Goal: Transaction & Acquisition: Purchase product/service

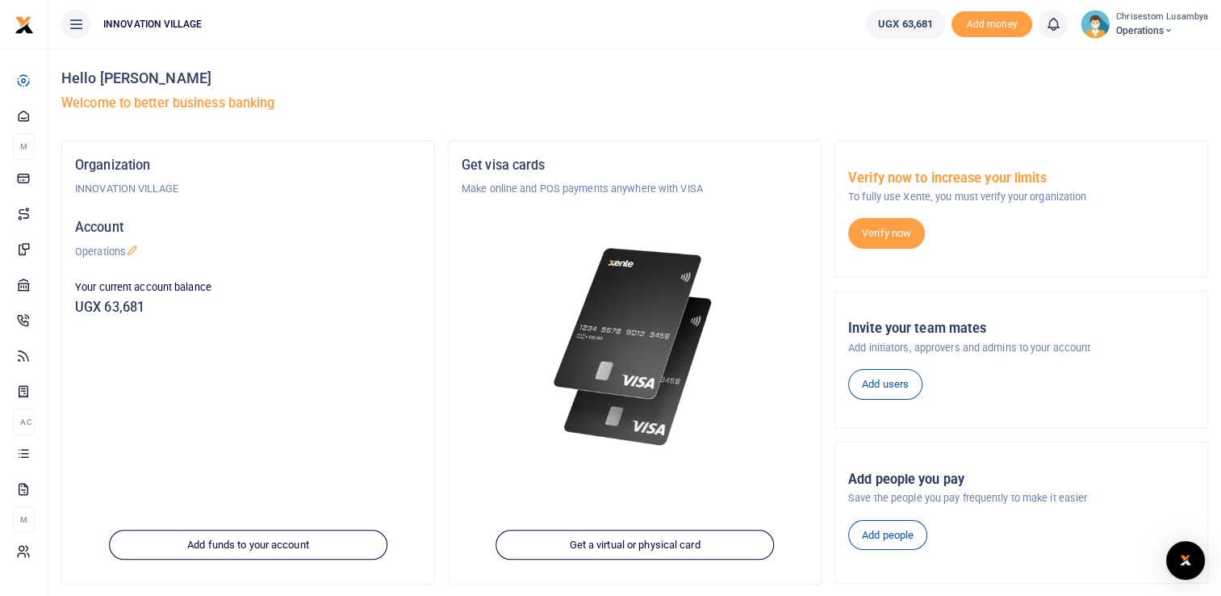
click at [901, 21] on span "UGX 63,681" at bounding box center [905, 24] width 55 height 16
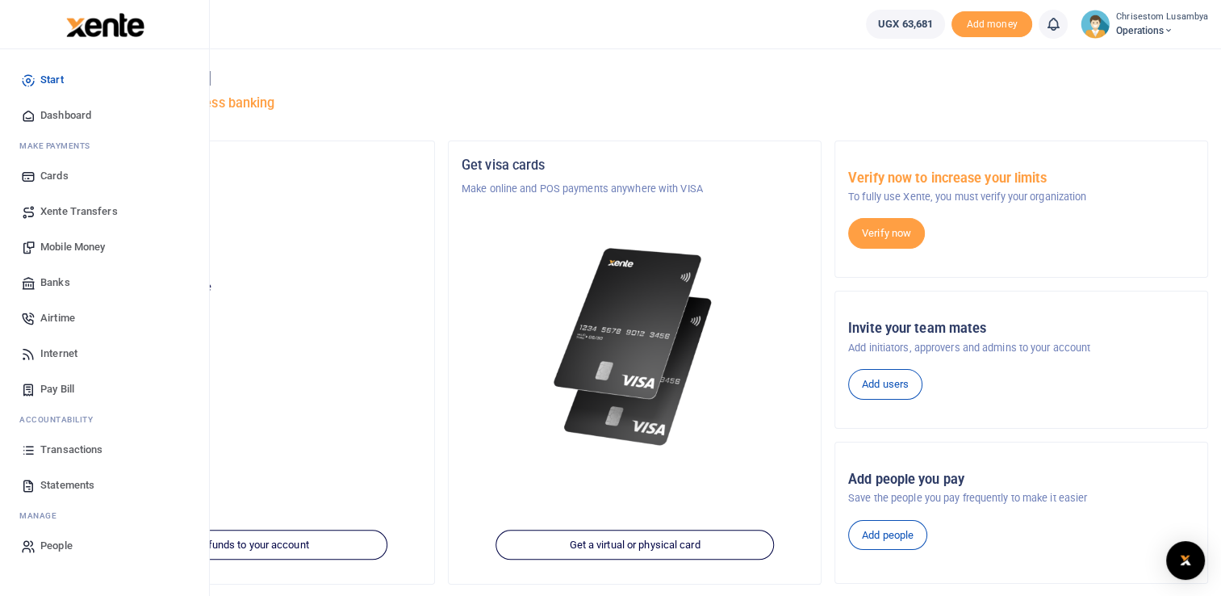
click at [93, 211] on span "Xente Transfers" at bounding box center [78, 211] width 77 height 16
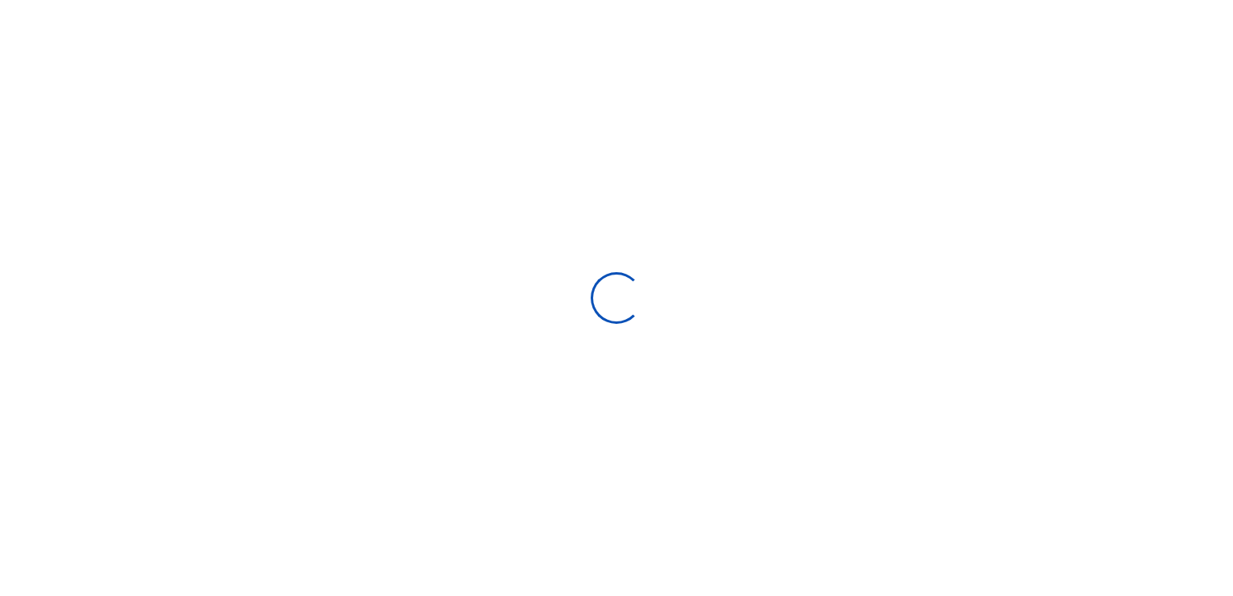
select select "Loading categories"
select select
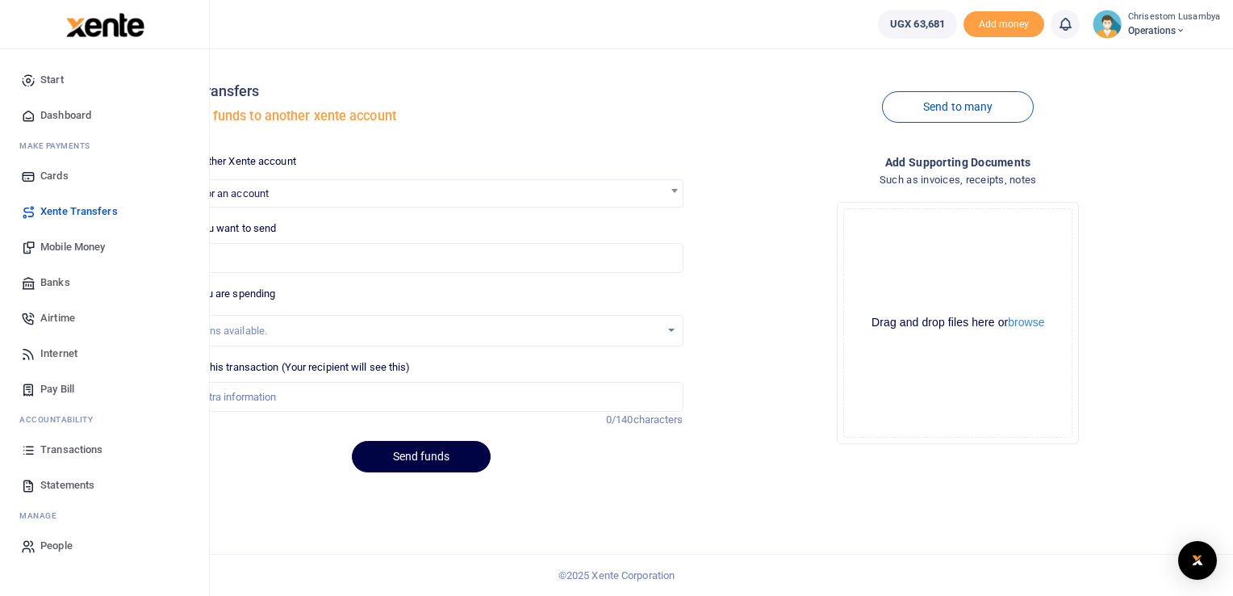
click at [81, 247] on span "Mobile Money" at bounding box center [72, 247] width 65 height 16
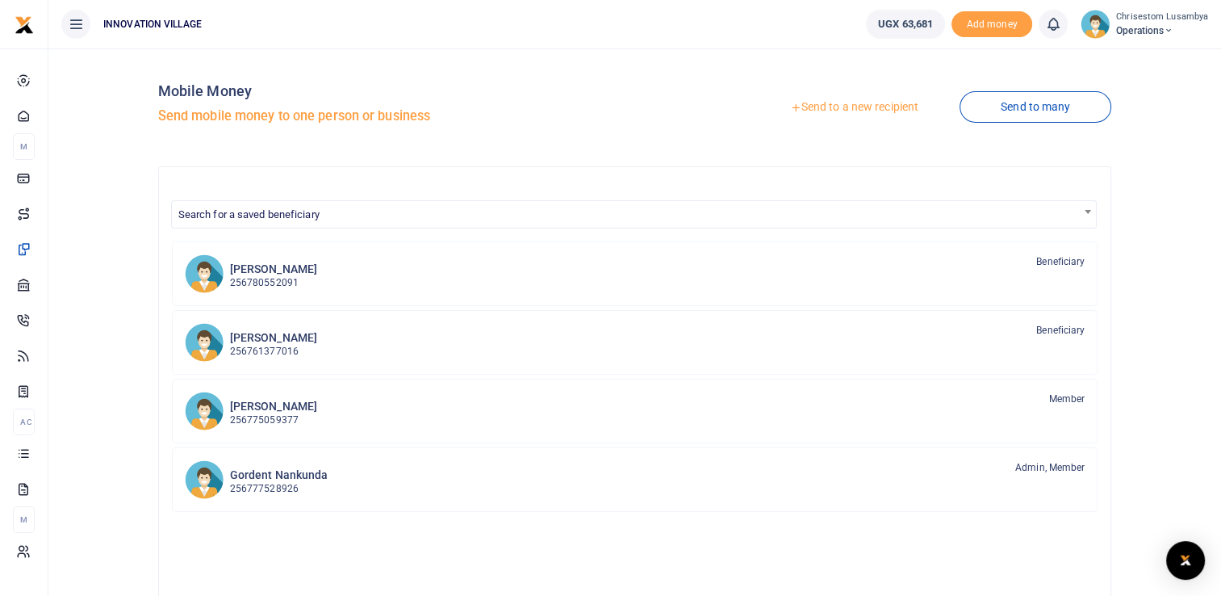
click at [900, 99] on link "Send to a new recipient" at bounding box center [854, 107] width 211 height 29
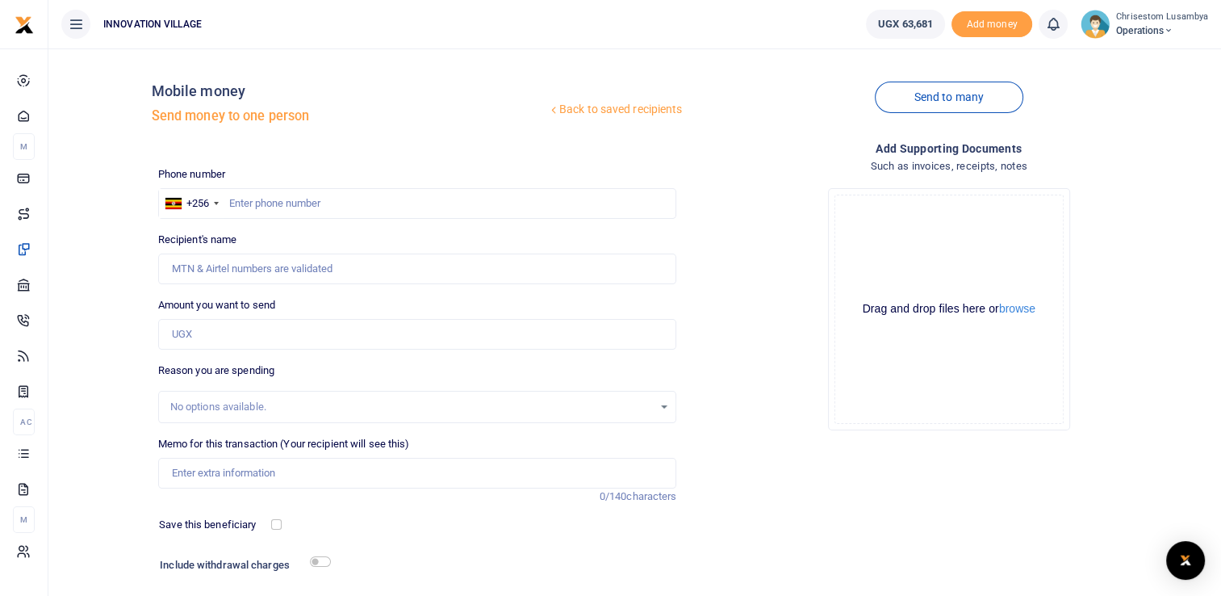
click at [308, 202] on div at bounding box center [610, 298] width 1221 height 596
click at [308, 202] on input "text" at bounding box center [417, 203] width 519 height 31
type input "782612900"
type input "Mebble Naigaga"
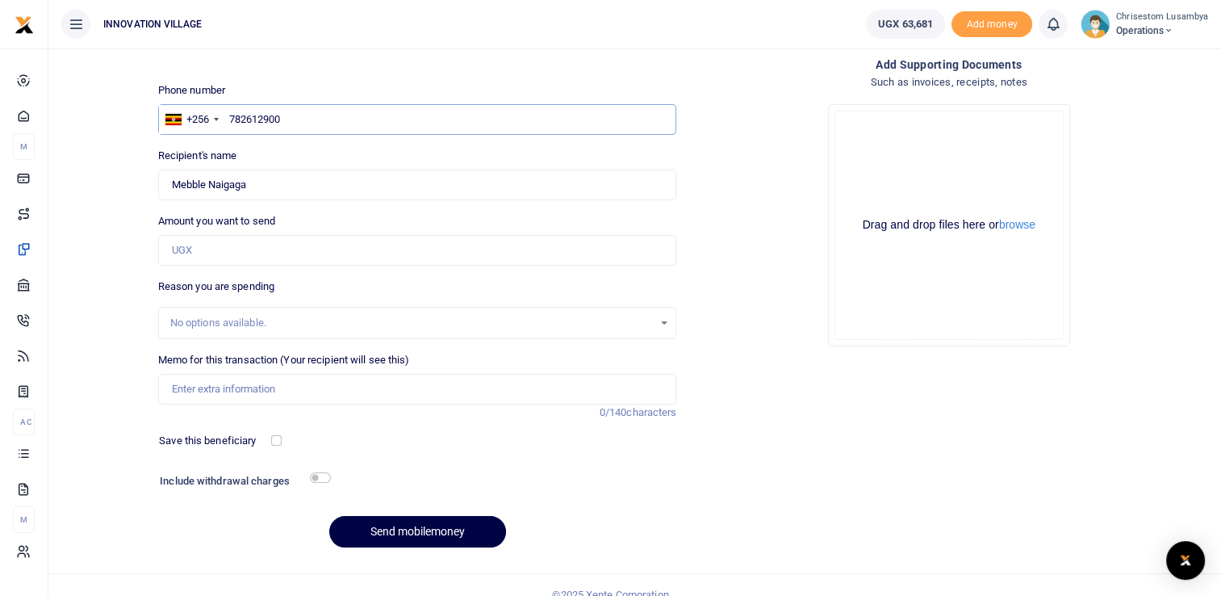
scroll to position [103, 0]
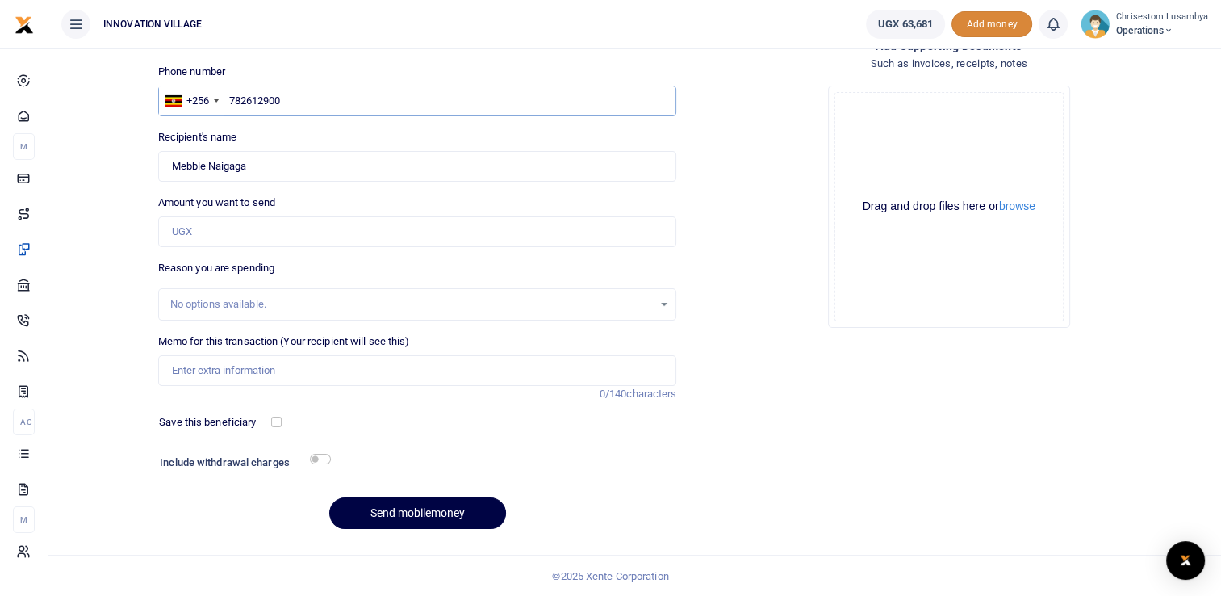
type input "782612900"
click at [985, 23] on span "Add money" at bounding box center [992, 24] width 81 height 27
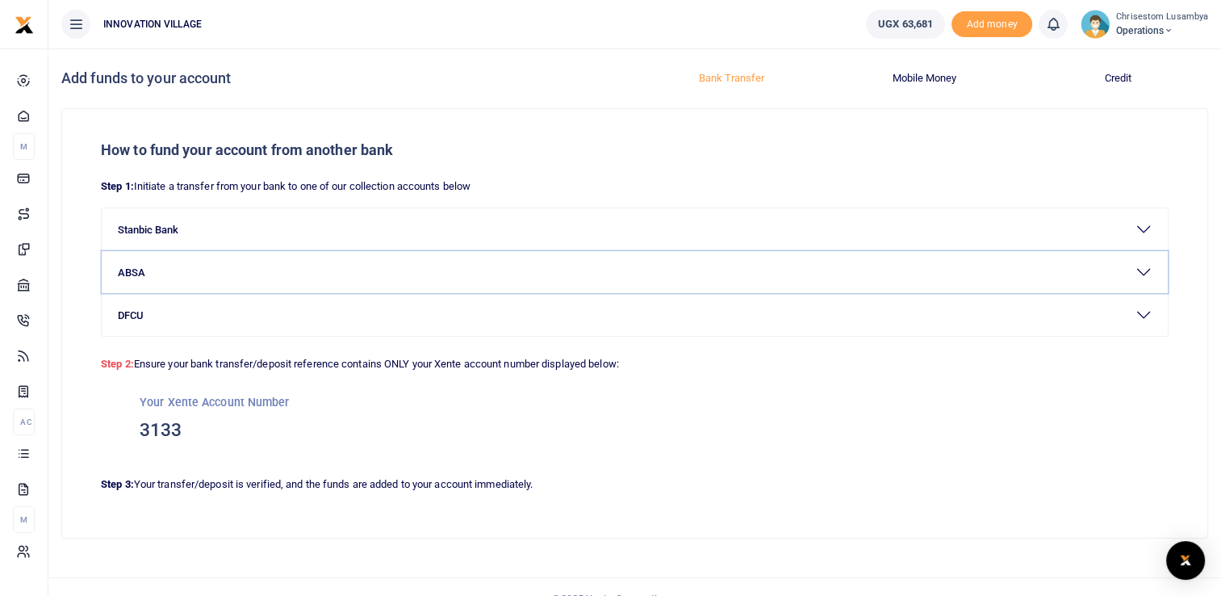
click at [876, 261] on button "ABSA" at bounding box center [635, 272] width 1066 height 42
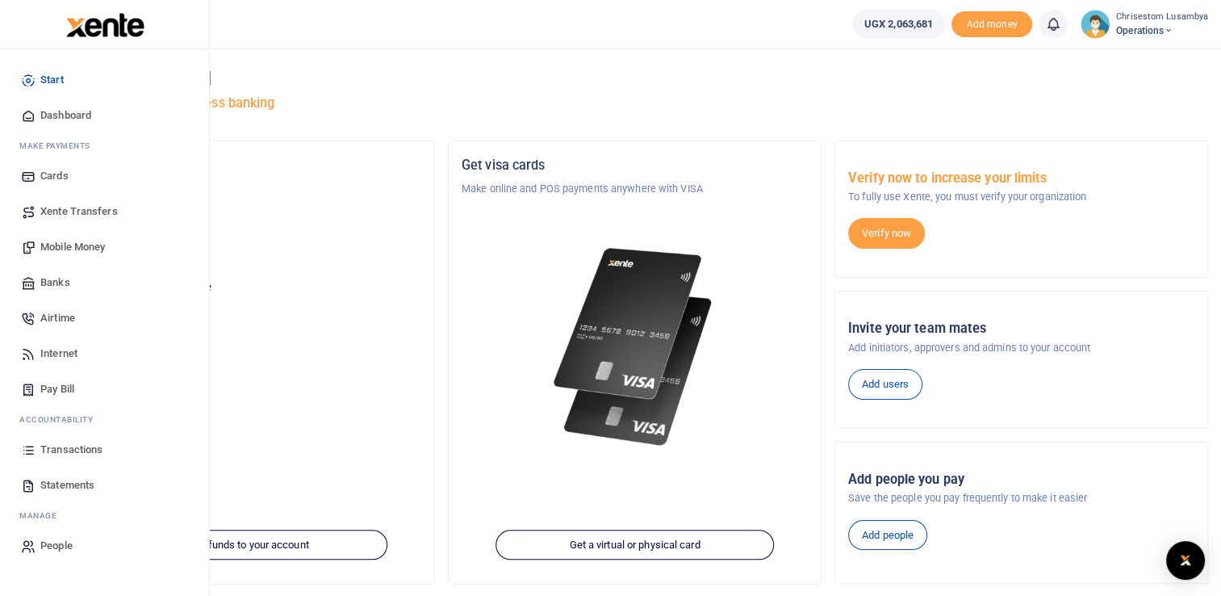
click at [76, 250] on span "Mobile Money" at bounding box center [72, 247] width 65 height 16
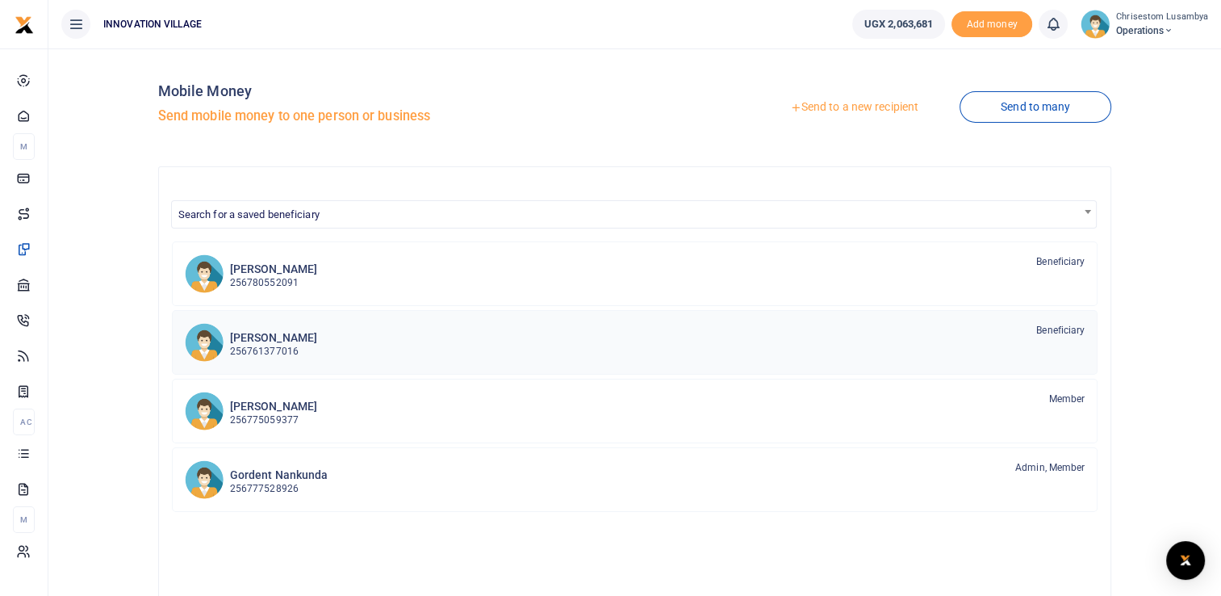
click at [697, 358] on div "Derek Ngoga 256761377016 Beneficiary" at bounding box center [658, 341] width 856 height 37
click at [877, 111] on link "Send to a new recipient" at bounding box center [854, 107] width 211 height 29
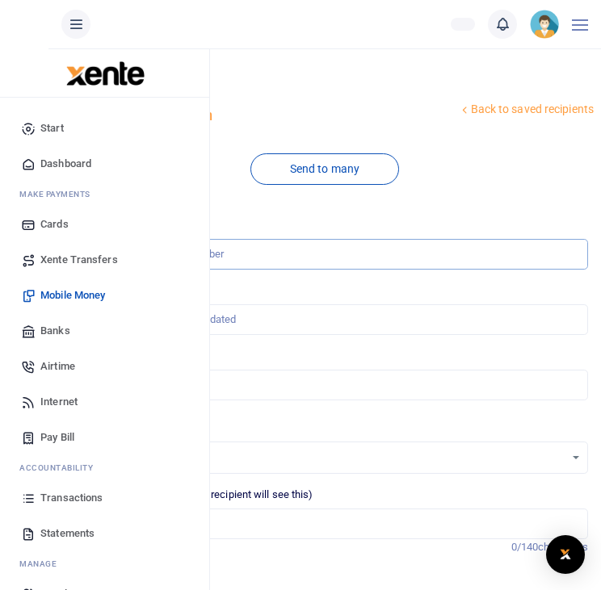
click at [285, 259] on input "text" at bounding box center [324, 254] width 526 height 31
type input "782612900"
type input "Mebble Naigaga"
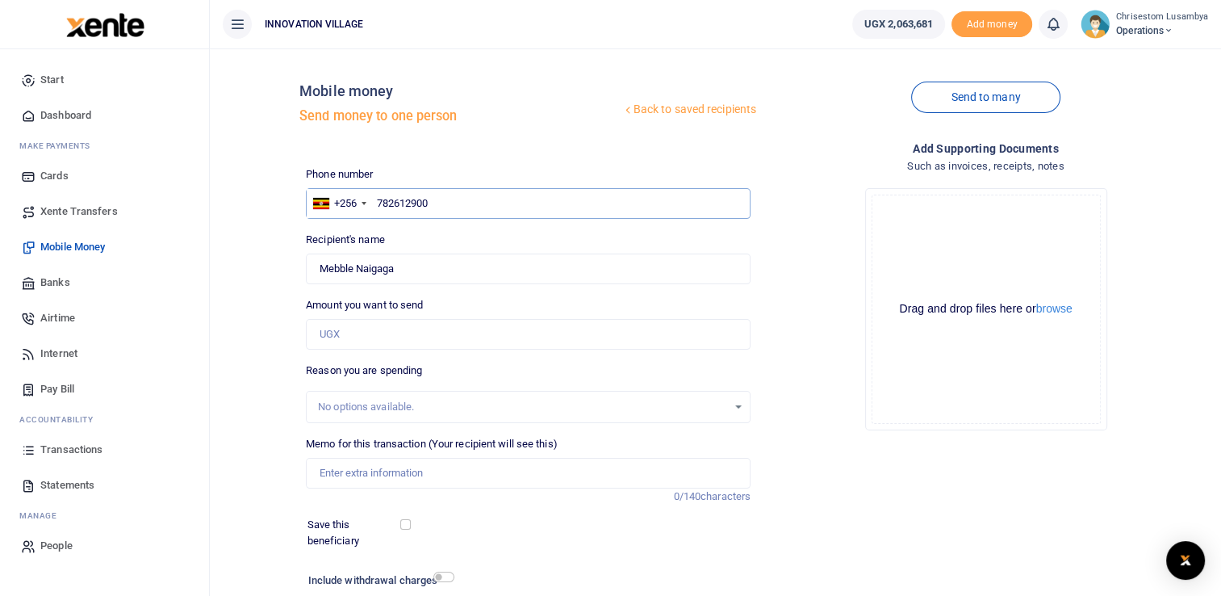
type input "782612900"
click at [391, 340] on input "Amount you want to send" at bounding box center [528, 334] width 445 height 31
type input "260,000"
click at [351, 402] on div "No options available." at bounding box center [522, 407] width 409 height 16
click at [373, 473] on input "Memo for this transaction (Your recipient will see this)" at bounding box center [528, 473] width 445 height 31
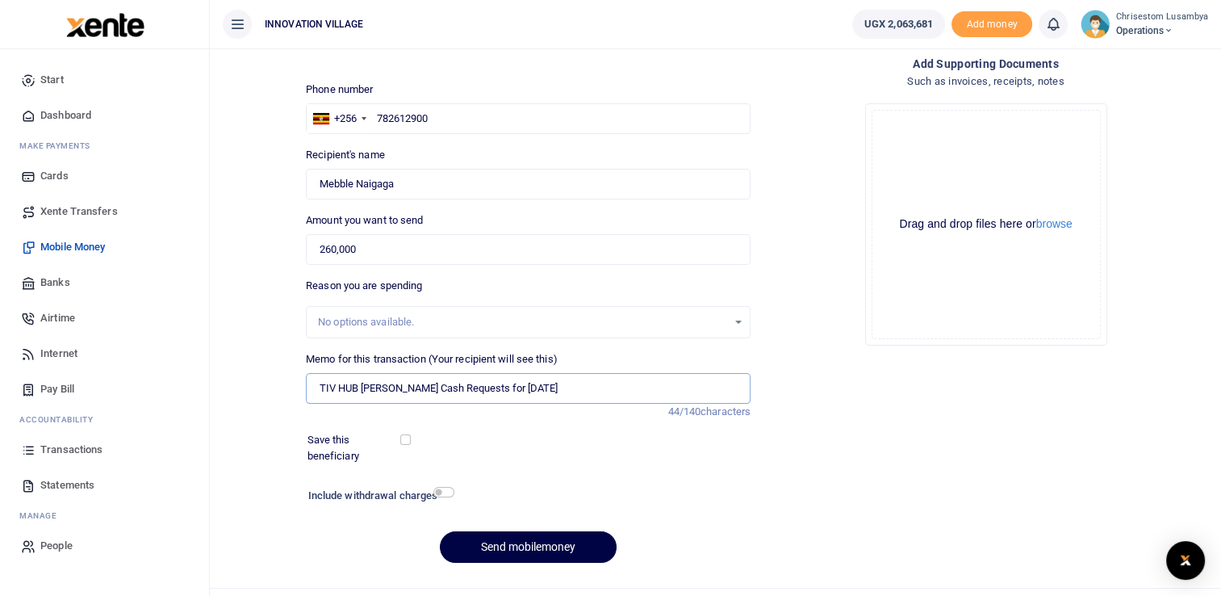
scroll to position [90, 0]
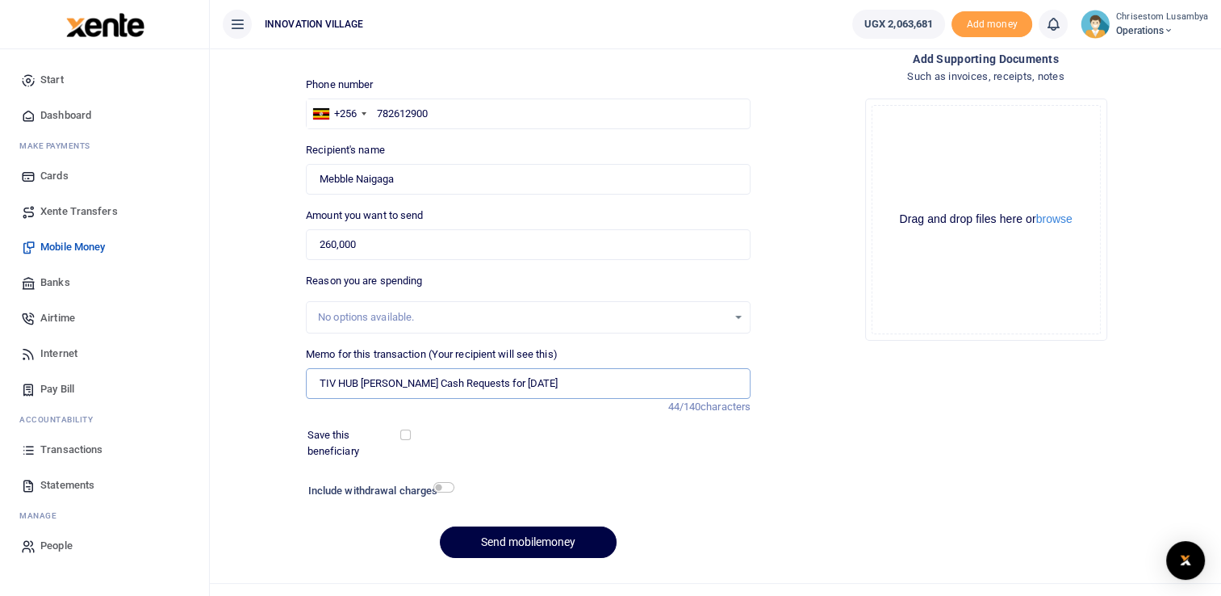
type input "TIV HUB Petty Cash Requests for October 2025"
click at [442, 486] on input "checkbox" at bounding box center [443, 487] width 21 height 10
checkbox input "true"
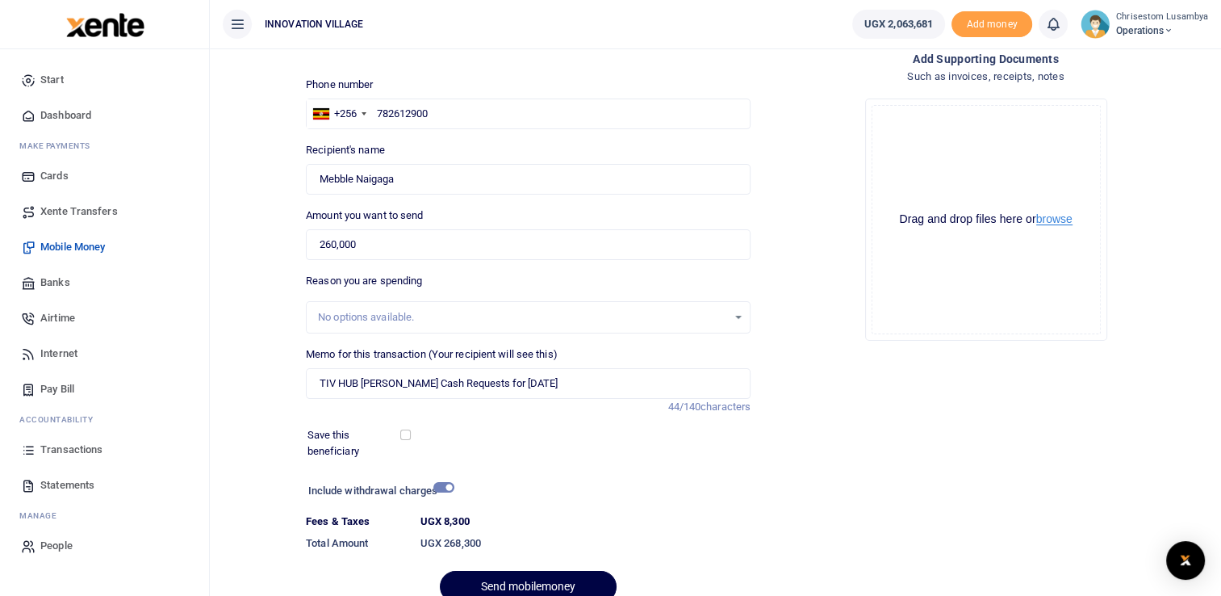
click at [1061, 224] on button "browse" at bounding box center [1055, 219] width 36 height 12
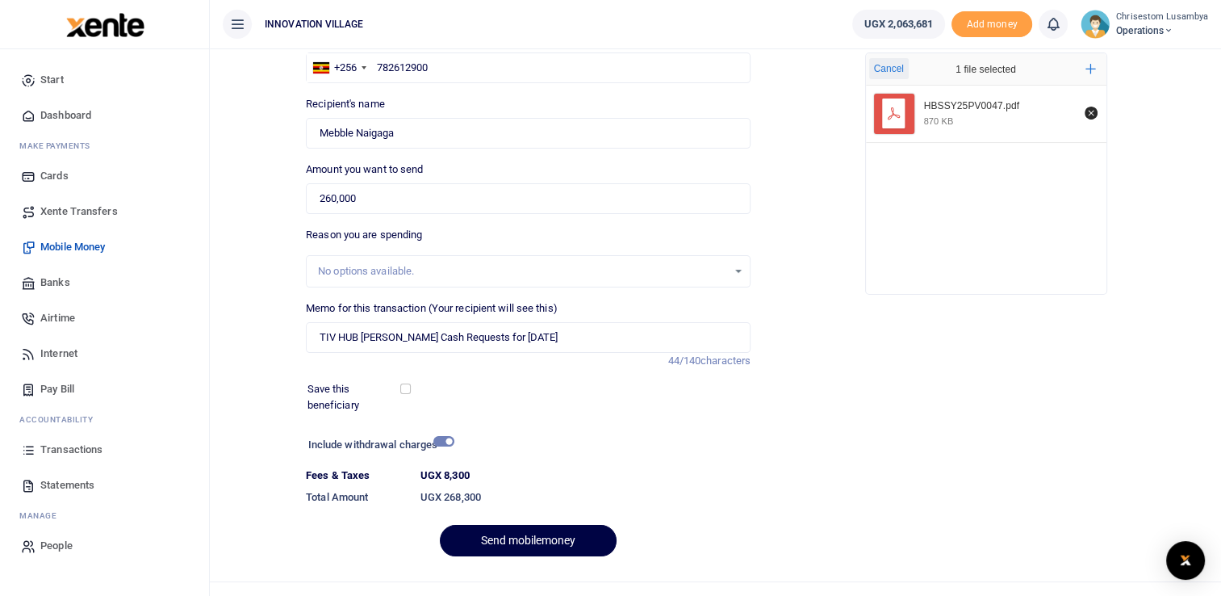
scroll to position [162, 0]
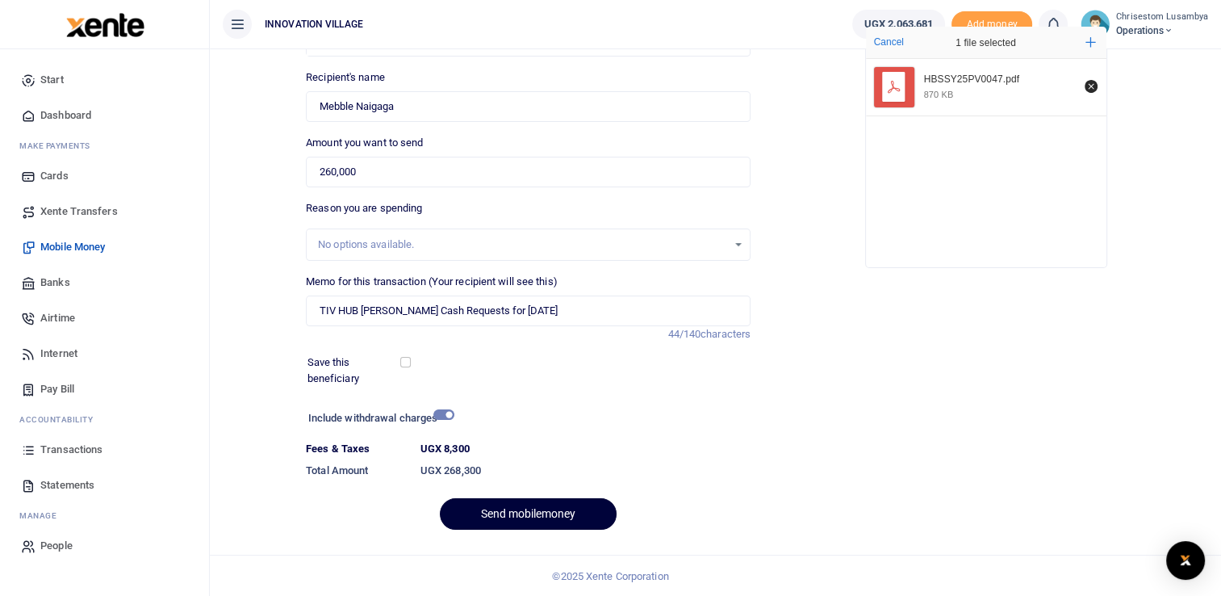
click at [529, 503] on button "Send mobilemoney" at bounding box center [528, 513] width 177 height 31
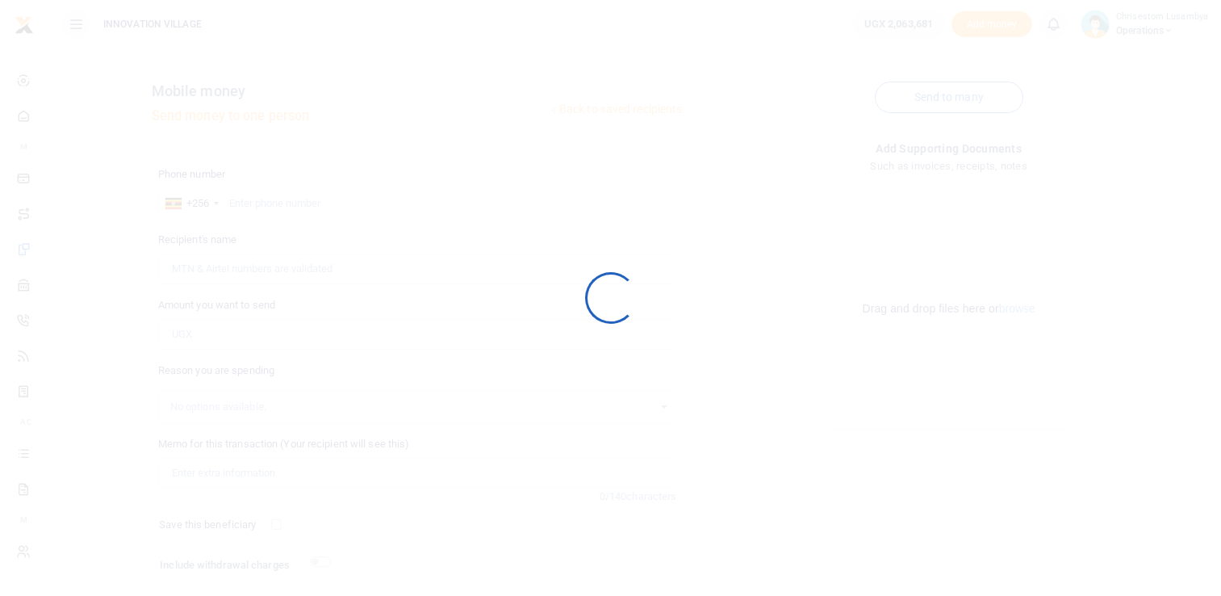
scroll to position [103, 0]
